Goal: Task Accomplishment & Management: Manage account settings

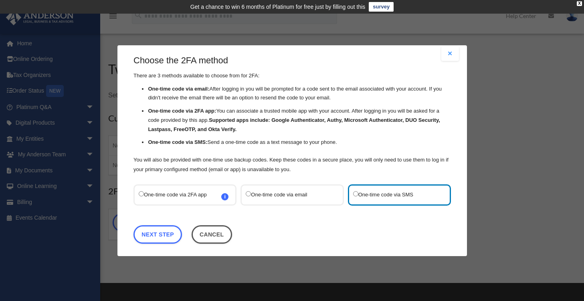
scroll to position [11, 0]
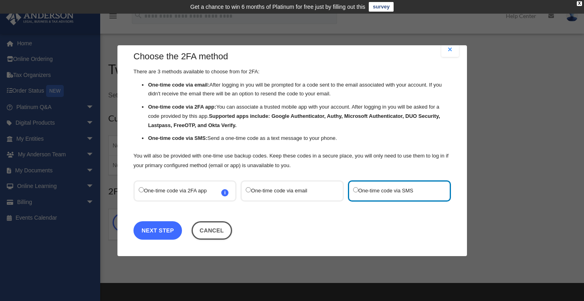
click at [157, 228] on link "Next Step" at bounding box center [157, 230] width 48 height 18
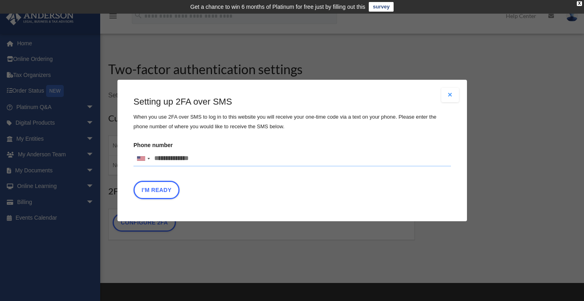
click at [182, 160] on input "Phone number United States +1 United Kingdom +44 Afghanistan (‫افغانستان‬‎) +93…" at bounding box center [291, 159] width 317 height 16
type input "**********"
click at [255, 190] on div "I'm Ready" at bounding box center [291, 192] width 317 height 22
click at [160, 193] on button "I'm Ready" at bounding box center [156, 190] width 46 height 18
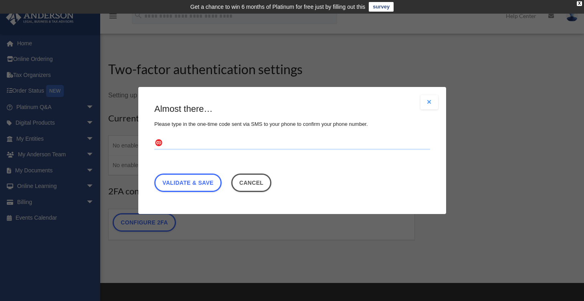
click at [191, 147] on input "text" at bounding box center [292, 143] width 276 height 13
type input "******"
click at [188, 180] on link "Validate & Save" at bounding box center [187, 183] width 67 height 18
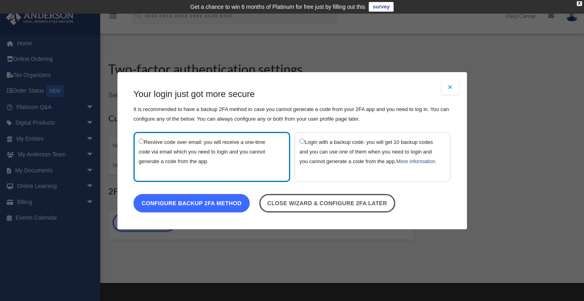
click at [194, 208] on link "Configure backup 2FA method" at bounding box center [191, 203] width 116 height 18
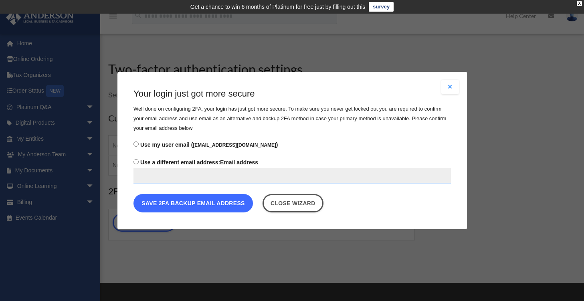
click at [202, 202] on button "Save 2FA backup email address" at bounding box center [192, 203] width 119 height 18
click at [186, 197] on button "Save 2FA backup email address" at bounding box center [192, 203] width 119 height 18
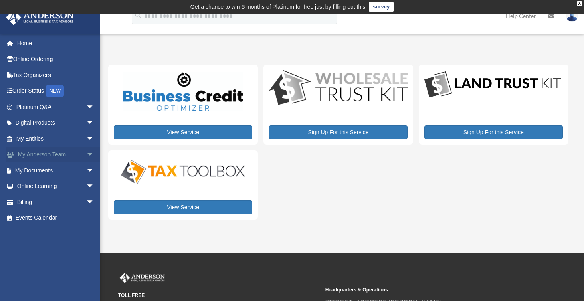
click at [86, 154] on span "arrow_drop_down" at bounding box center [94, 155] width 16 height 16
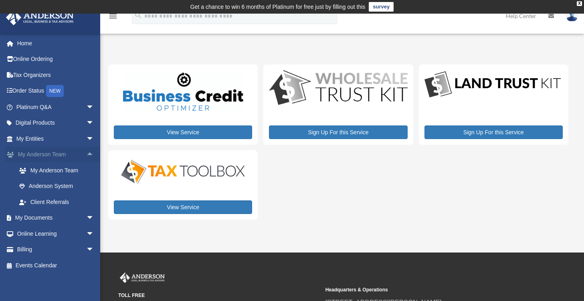
click at [86, 154] on span "arrow_drop_up" at bounding box center [94, 155] width 16 height 16
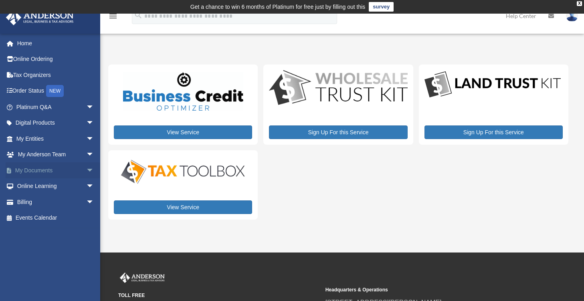
click at [86, 170] on span "arrow_drop_down" at bounding box center [94, 170] width 16 height 16
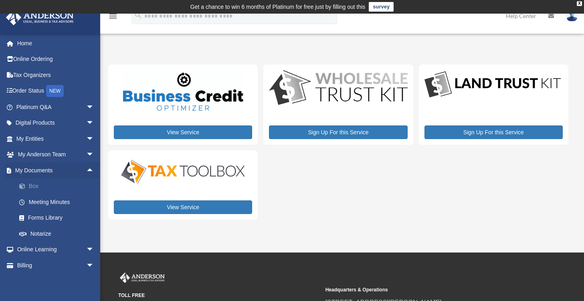
click at [28, 184] on span at bounding box center [26, 187] width 5 height 6
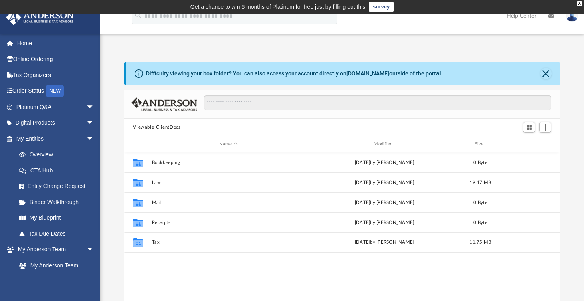
scroll to position [176, 429]
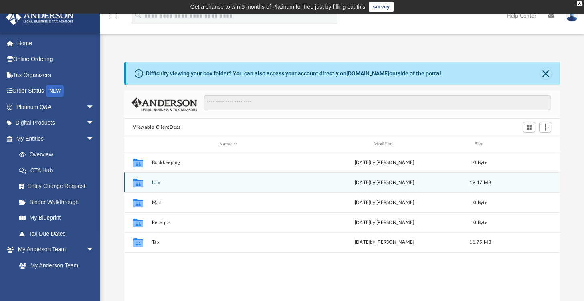
click at [156, 182] on button "Law" at bounding box center [228, 182] width 153 height 5
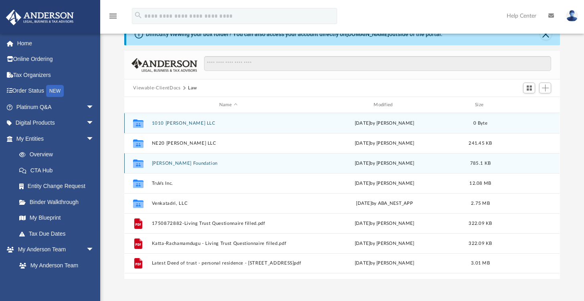
scroll to position [80, 0]
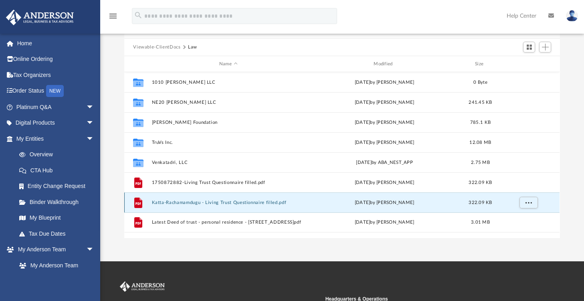
click at [250, 204] on button "Katta-Rachamamdugu - Living Trust Questionnaire filled.pdf" at bounding box center [228, 202] width 153 height 5
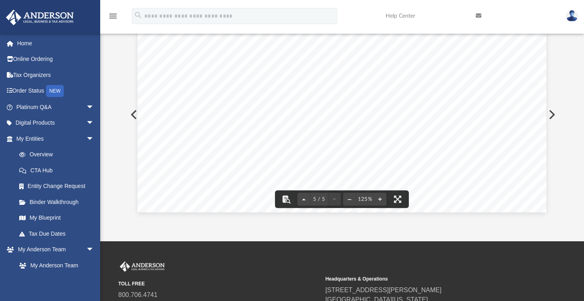
scroll to position [120, 0]
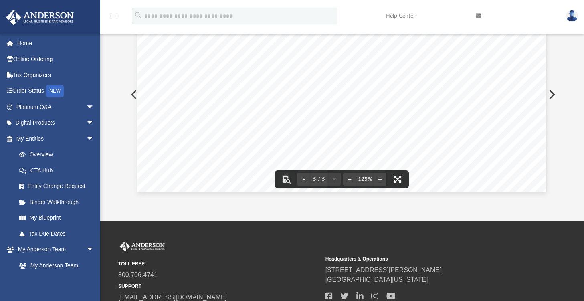
drag, startPoint x: 400, startPoint y: 178, endPoint x: 399, endPoint y: 237, distance: 59.3
click at [399, 237] on div "menu search Site Menu add [EMAIL_ADDRESS][DOMAIN_NAME] My Profile Reset Passwor…" at bounding box center [292, 128] width 584 height 471
click at [283, 117] on div "[PERSON_NAME] LEGAL, BUSINESS & TAX ADVISORS | 800.706.4741 | REV02.20190225 Li…" at bounding box center [341, 288] width 409 height 529
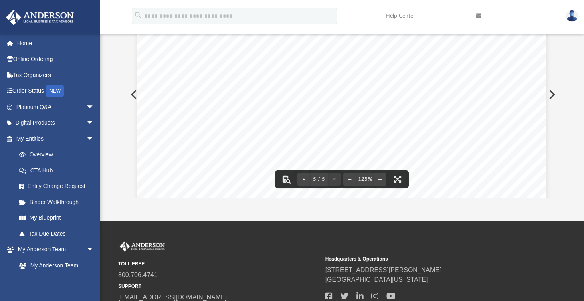
click at [237, 79] on div "[PERSON_NAME] LEGAL, BUSINESS & TAX ADVISORS | 800.706.4741 | REV02.20190225 Li…" at bounding box center [341, 248] width 409 height 529
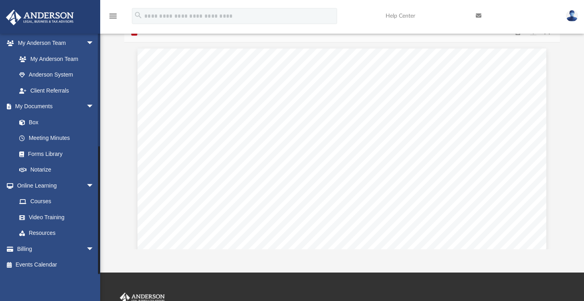
scroll to position [80, 0]
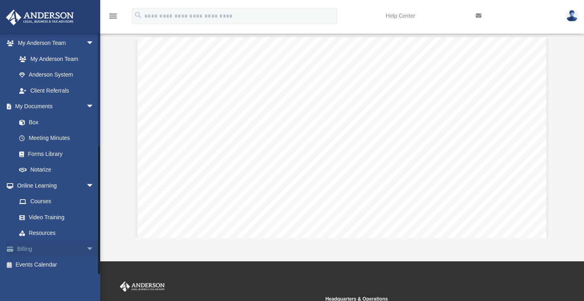
click at [86, 248] on span "arrow_drop_down" at bounding box center [94, 249] width 16 height 16
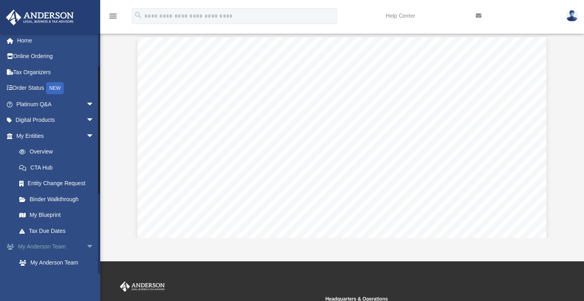
scroll to position [0, 0]
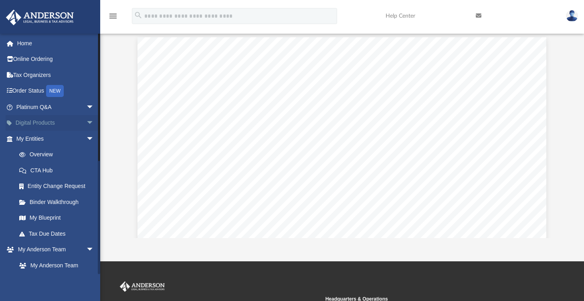
click at [86, 125] on span "arrow_drop_down" at bounding box center [94, 123] width 16 height 16
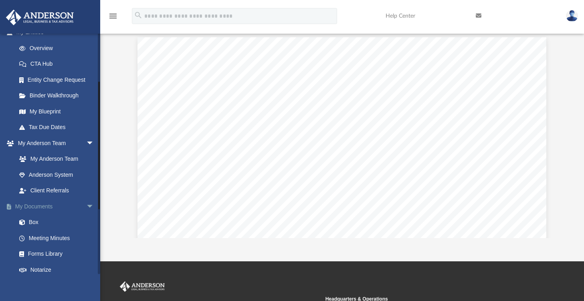
scroll to position [143, 0]
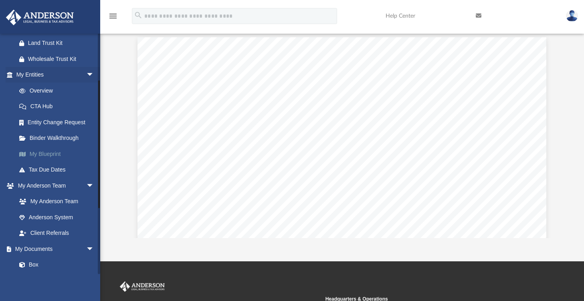
click at [56, 162] on link "My Blueprint" at bounding box center [58, 154] width 95 height 16
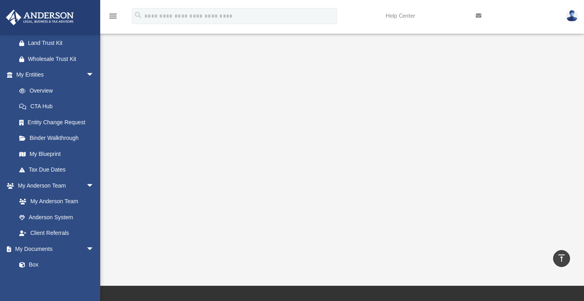
scroll to position [120, 0]
